Goal: Task Accomplishment & Management: Manage account settings

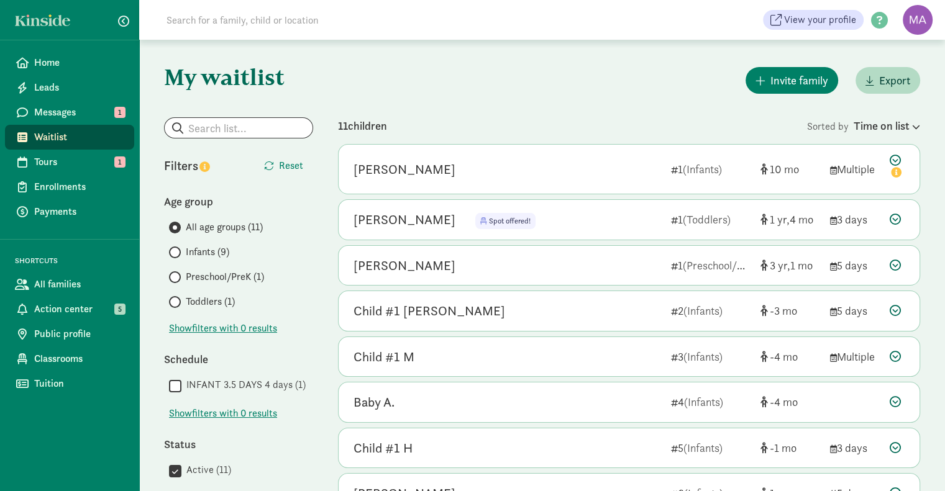
click at [897, 219] on icon at bounding box center [895, 219] width 11 height 11
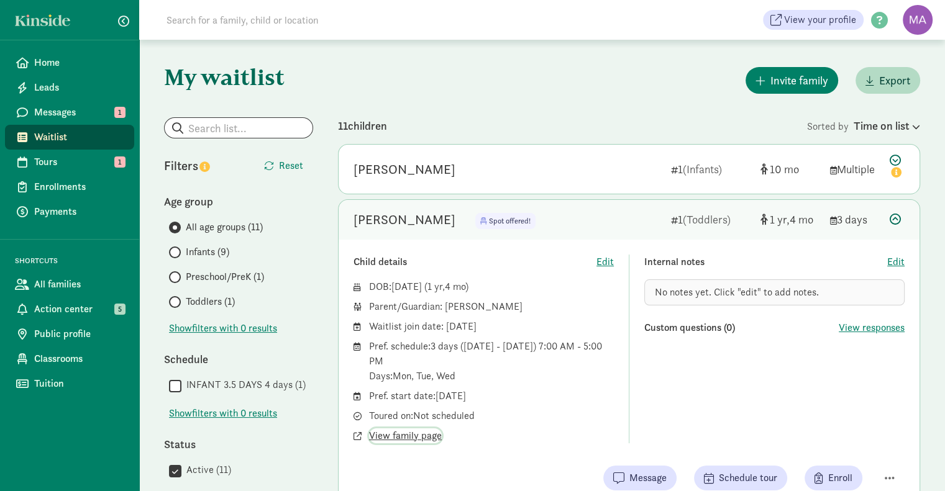
click at [393, 439] on span "View family page" at bounding box center [405, 436] width 73 height 15
click at [897, 260] on span "Edit" at bounding box center [895, 262] width 17 height 15
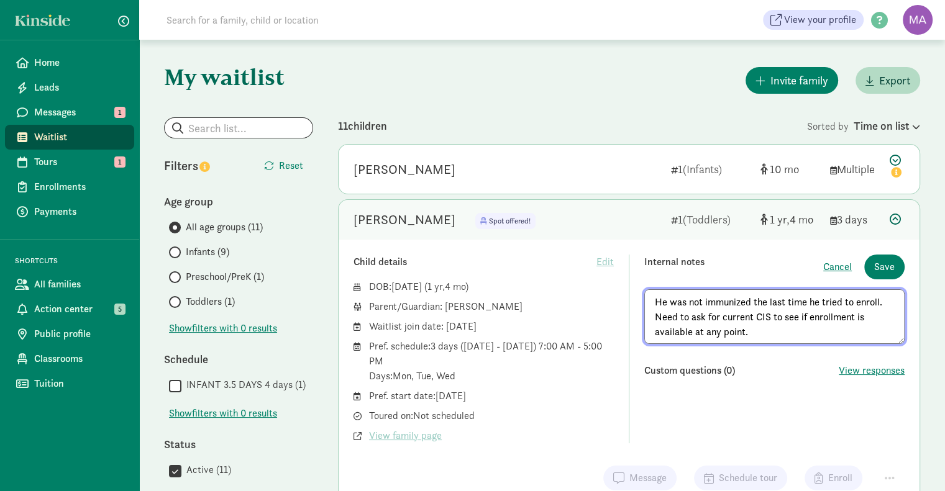
type textarea "He was not immunized the last time he tried to enroll. Need to ask for current …"
click at [877, 268] on span "Save" at bounding box center [884, 267] width 21 height 15
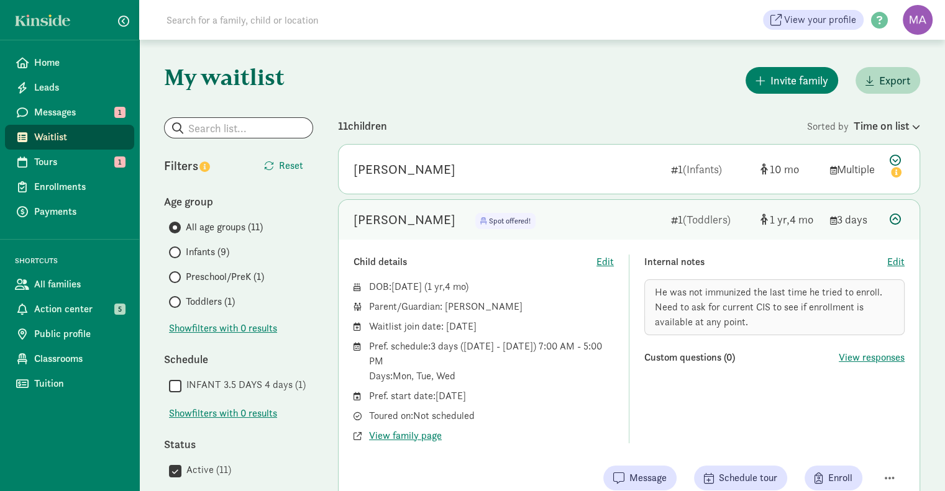
click at [895, 220] on icon at bounding box center [895, 219] width 11 height 11
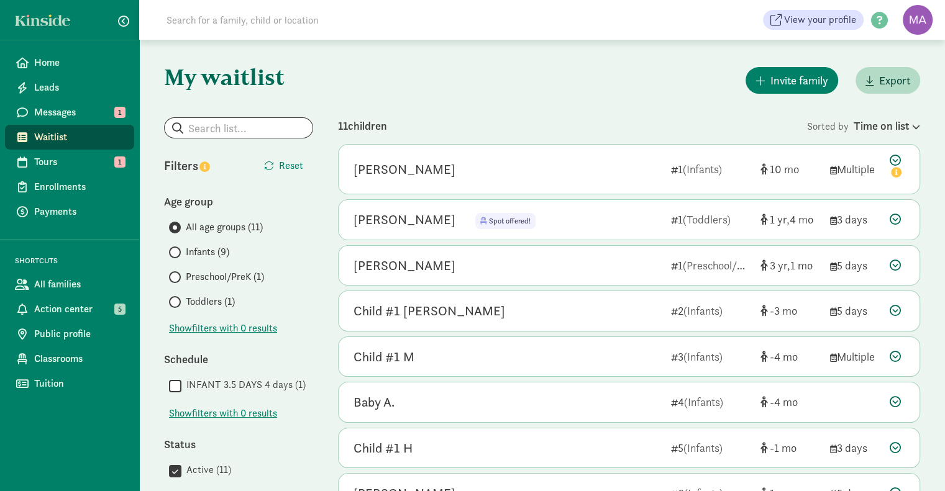
click at [898, 223] on icon at bounding box center [895, 219] width 11 height 11
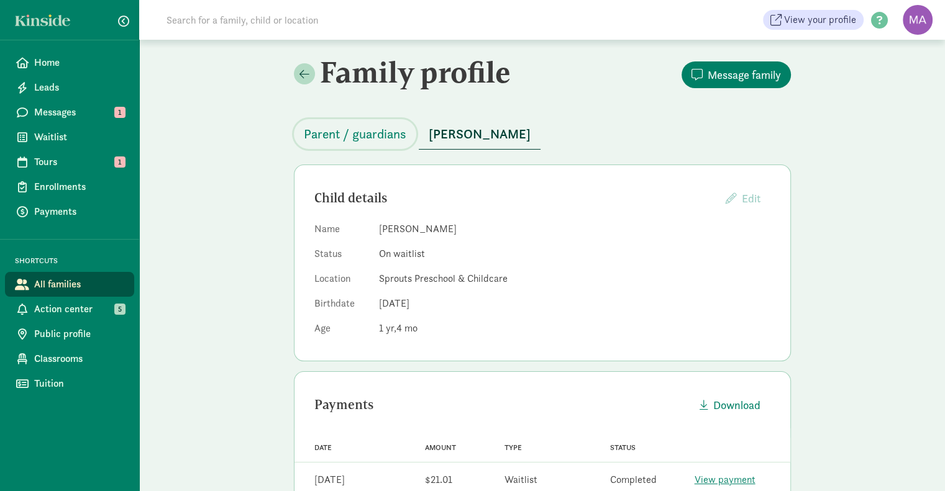
click at [372, 133] on span "Parent / guardians" at bounding box center [355, 134] width 103 height 20
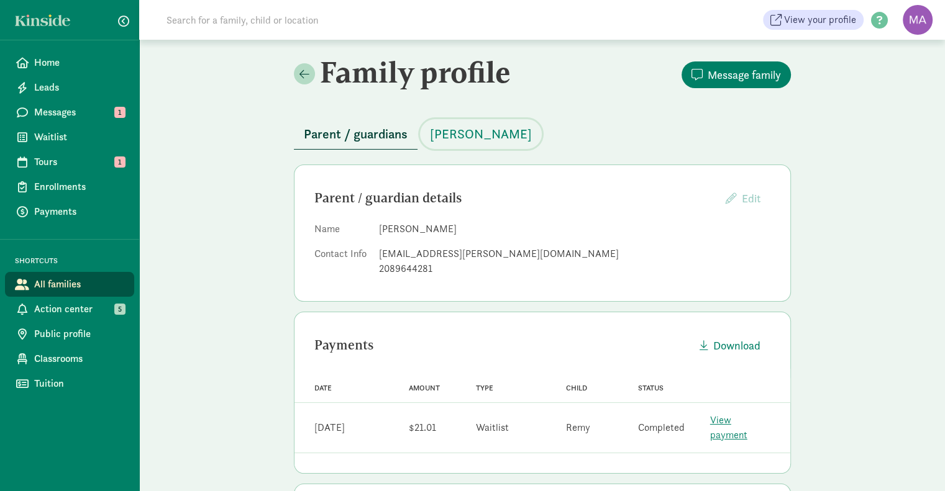
click at [457, 131] on span "[PERSON_NAME]" at bounding box center [481, 134] width 102 height 20
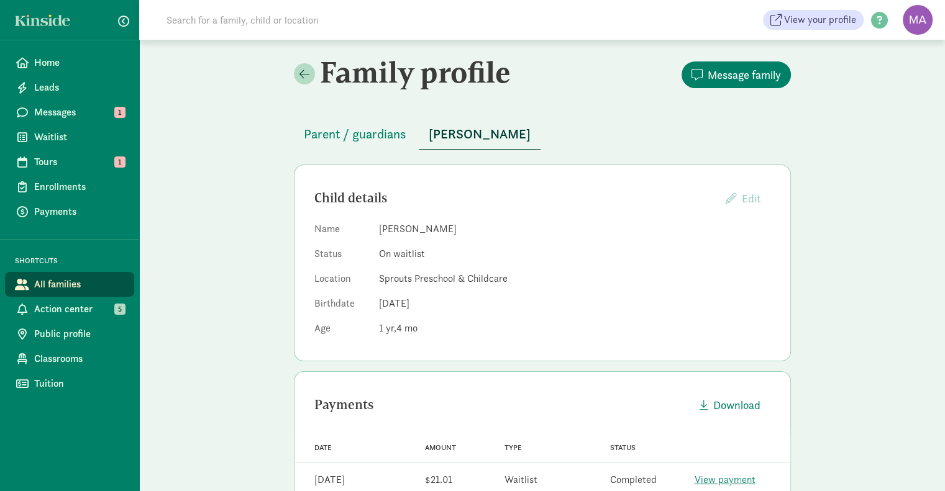
click at [67, 308] on span "Action center" at bounding box center [79, 309] width 90 height 15
click at [346, 133] on span "Parent / guardians" at bounding box center [355, 134] width 103 height 20
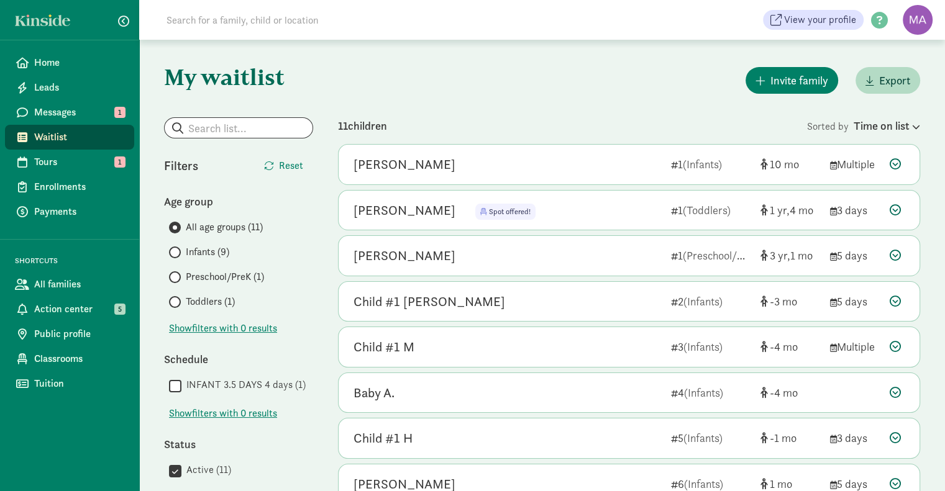
click at [896, 208] on icon at bounding box center [895, 209] width 11 height 11
